Goal: Navigation & Orientation: Find specific page/section

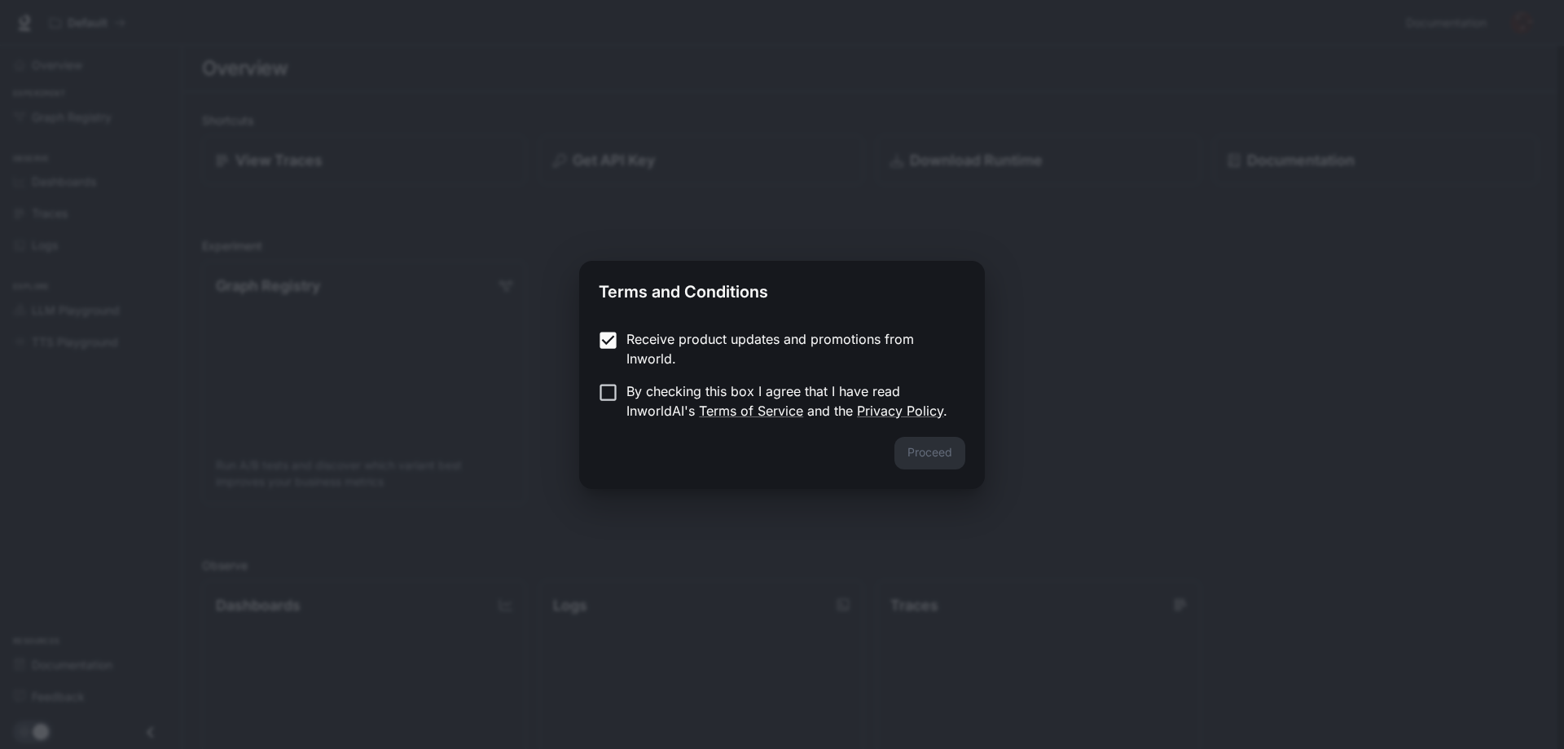
click at [607, 375] on form "Receive product updates and promotions from Inworld. By checking this box I agr…" at bounding box center [782, 374] width 367 height 91
click at [934, 446] on button "Proceed" at bounding box center [929, 453] width 71 height 33
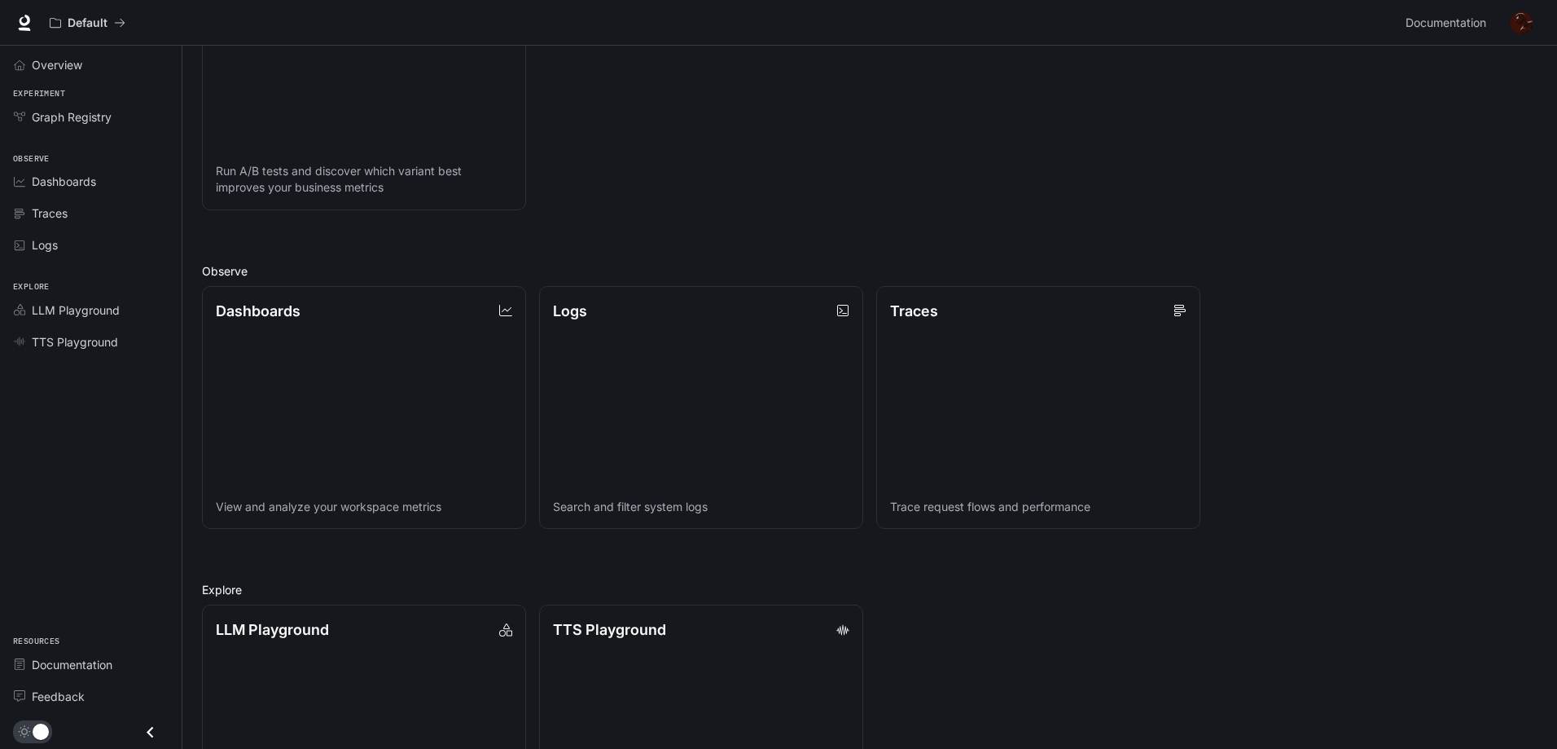
scroll to position [413, 0]
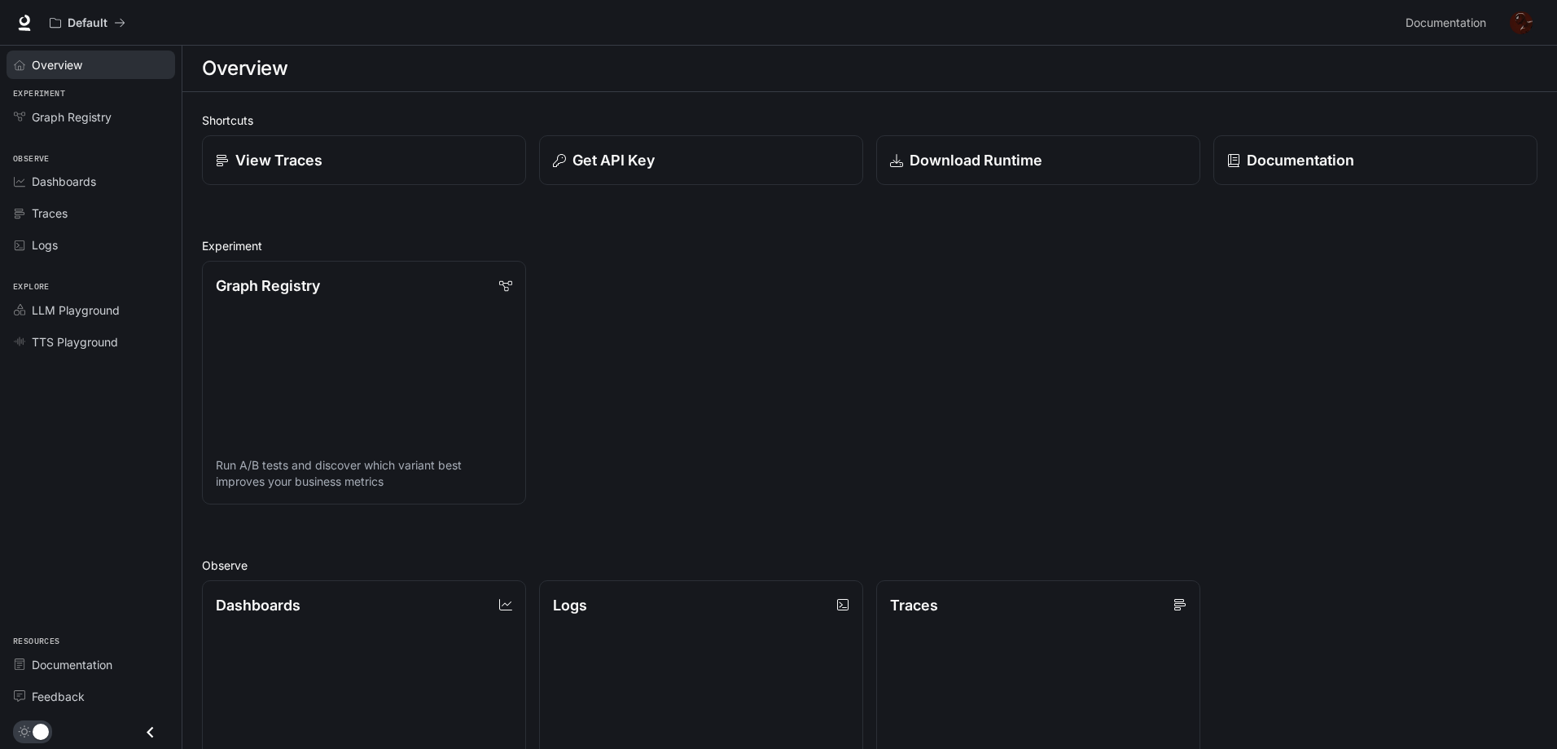
click at [38, 50] on link "Overview" at bounding box center [91, 64] width 169 height 29
